Goal: Task Accomplishment & Management: Use online tool/utility

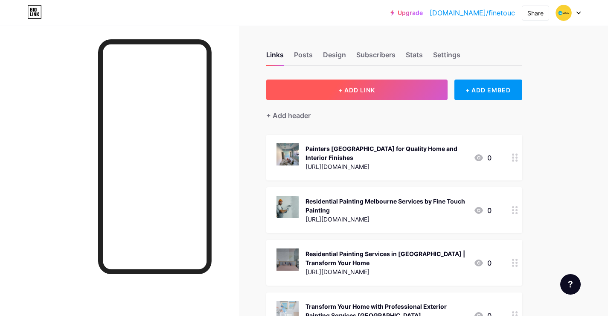
click at [358, 84] on button "+ ADD LINK" at bounding box center [356, 89] width 181 height 20
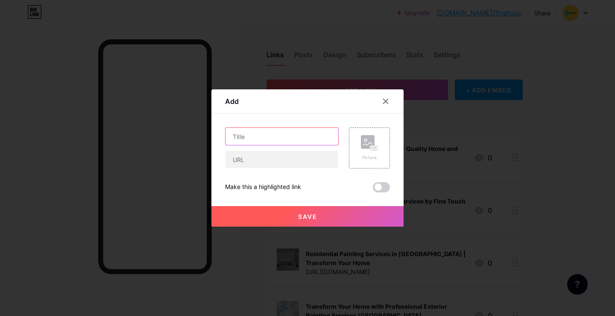
click at [260, 139] on input "text" at bounding box center [281, 136] width 113 height 17
click at [249, 164] on input "text" at bounding box center [281, 159] width 113 height 17
paste input "[URL][DOMAIN_NAME]"
type input "[URL][DOMAIN_NAME]"
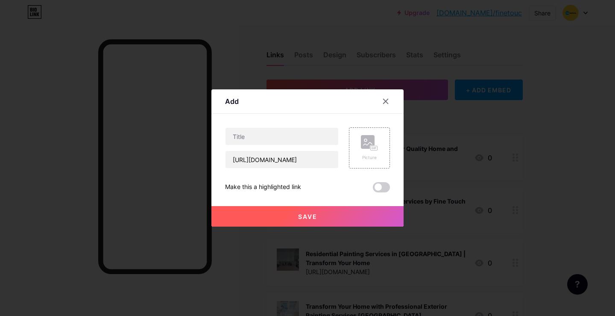
scroll to position [0, 0]
click at [252, 146] on div "[URL][DOMAIN_NAME]" at bounding box center [282, 147] width 114 height 41
click at [252, 138] on input "text" at bounding box center [281, 136] width 113 height 17
paste input "Deck Restoration Melbourne Services by Fine Touch Painting"
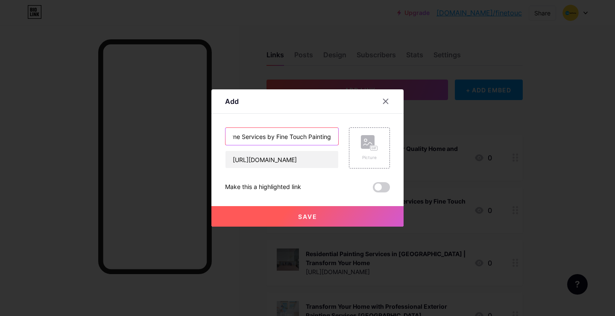
type input "Deck Restoration Melbourne Services by Fine Touch Painting"
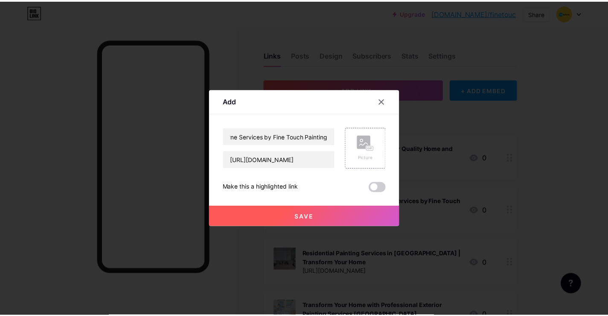
scroll to position [0, 0]
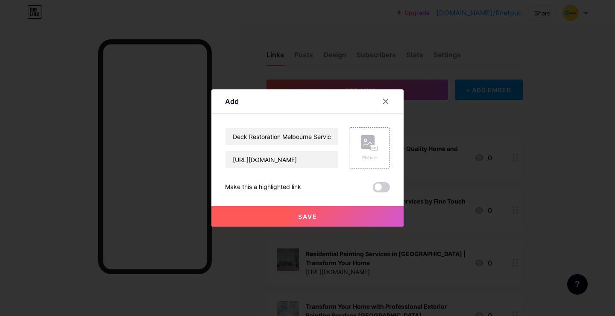
click at [380, 190] on span at bounding box center [381, 187] width 17 height 10
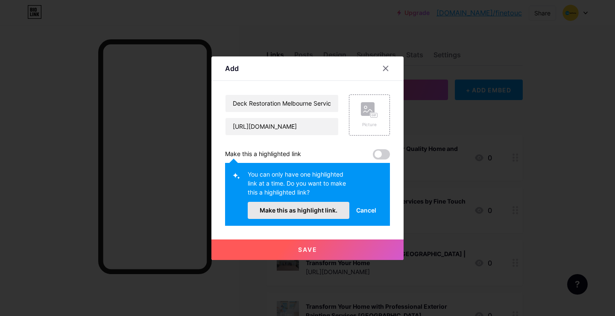
click at [322, 209] on span "Make this as highlight link." at bounding box center [299, 209] width 78 height 7
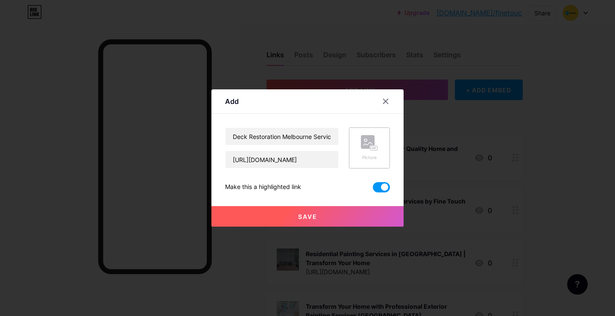
click at [367, 149] on icon at bounding box center [369, 143] width 17 height 16
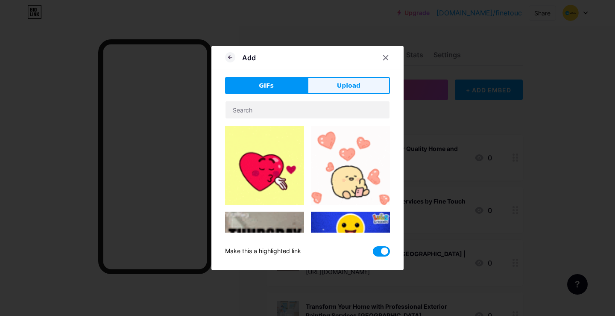
click at [332, 85] on button "Upload" at bounding box center [348, 85] width 82 height 17
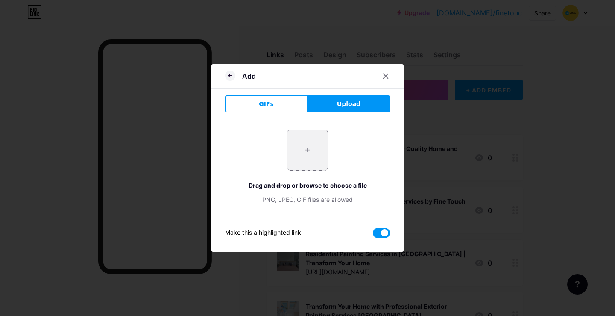
click at [302, 150] on input "file" at bounding box center [307, 150] width 40 height 40
type input "C:\fakepath\3.jpeg"
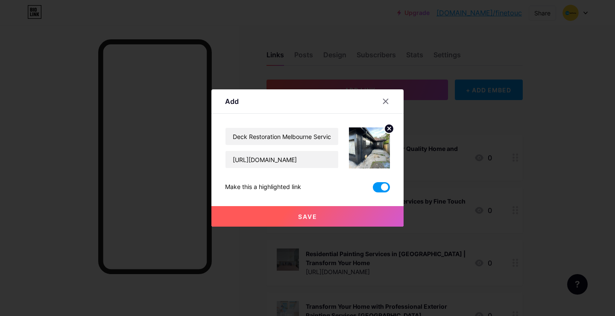
click at [319, 213] on button "Save" at bounding box center [307, 216] width 192 height 20
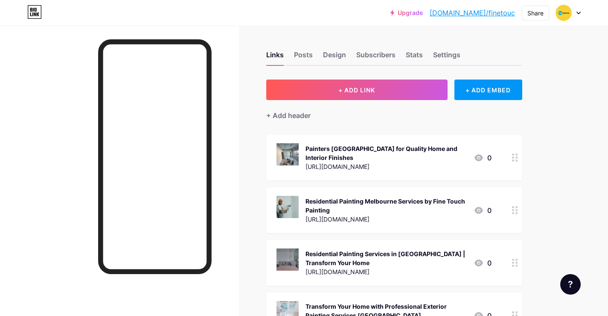
click at [503, 13] on link "[DOMAIN_NAME]/finetouc" at bounding box center [472, 13] width 85 height 10
click at [525, 15] on div "Share" at bounding box center [535, 13] width 27 height 15
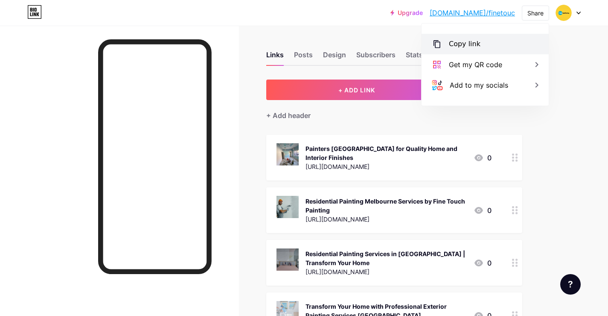
drag, startPoint x: 457, startPoint y: 41, endPoint x: 263, endPoint y: 2, distance: 198.0
click at [454, 41] on div "Copy link" at bounding box center [465, 44] width 32 height 10
